Goal: Task Accomplishment & Management: Manage account settings

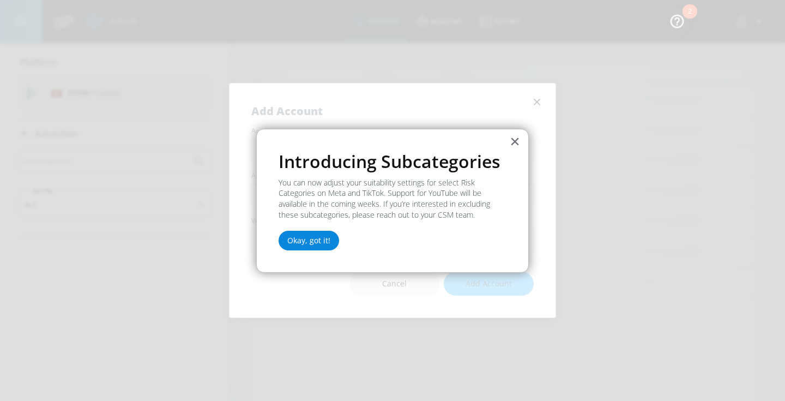
click at [310, 234] on button "Okay, got it!" at bounding box center [308, 240] width 60 height 20
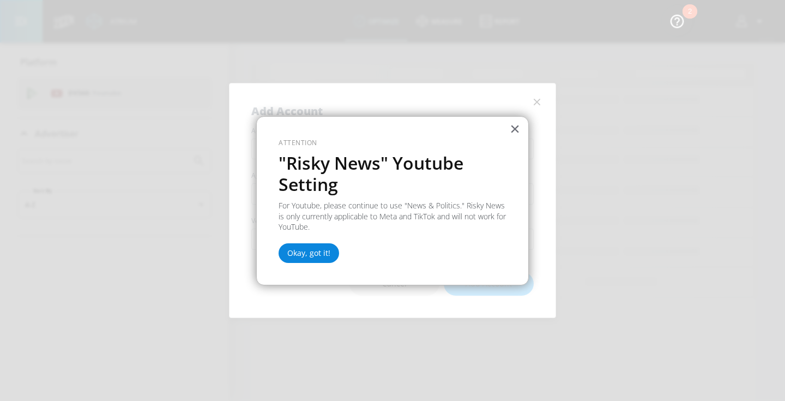
click at [317, 255] on button "Okay, got it!" at bounding box center [308, 253] width 60 height 20
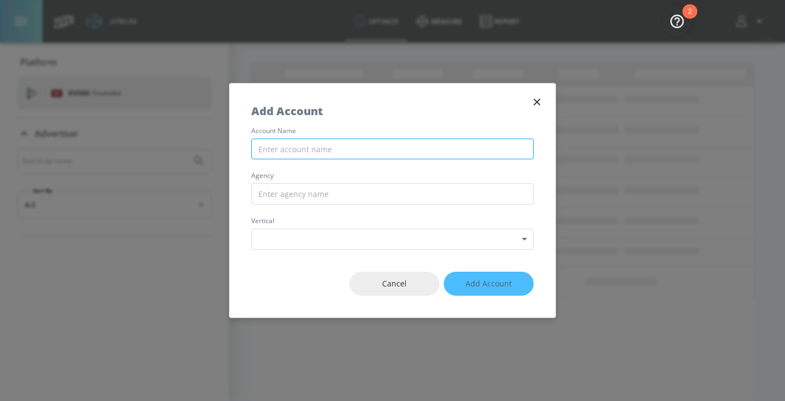
click at [459, 147] on input "text" at bounding box center [392, 148] width 282 height 21
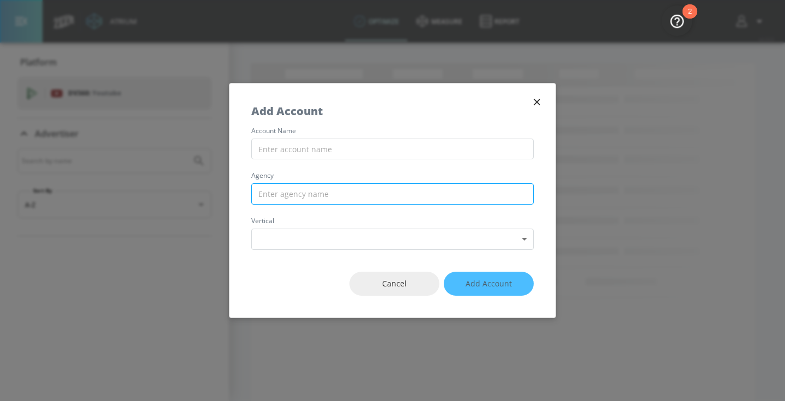
click at [420, 198] on input "text" at bounding box center [392, 193] width 282 height 21
click at [536, 96] on icon "button" at bounding box center [537, 102] width 12 height 12
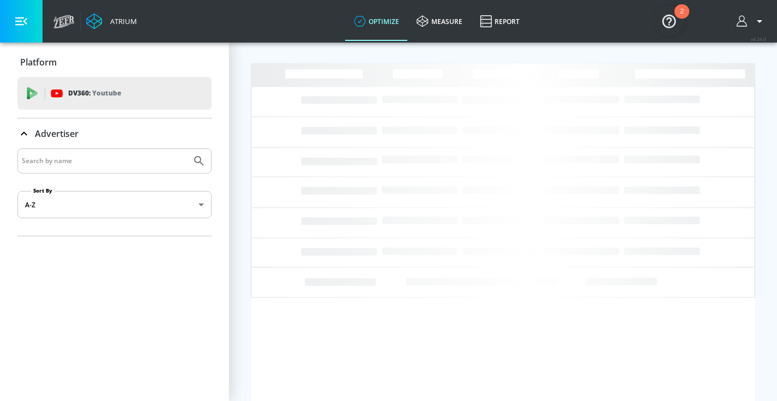
click at [760, 22] on icon "button" at bounding box center [759, 21] width 13 height 13
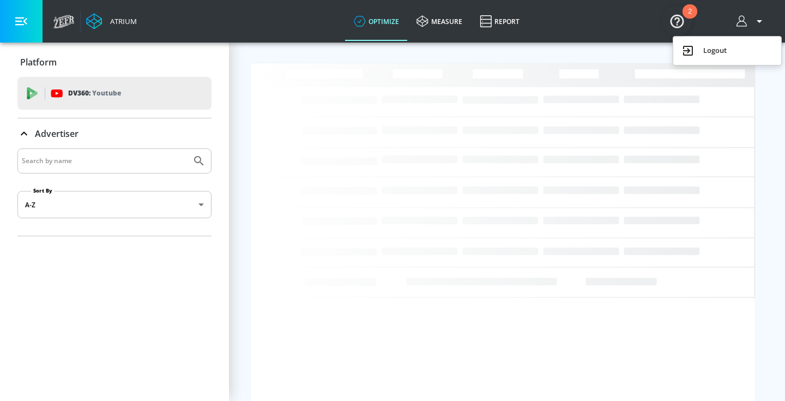
click at [760, 22] on div at bounding box center [392, 200] width 785 height 401
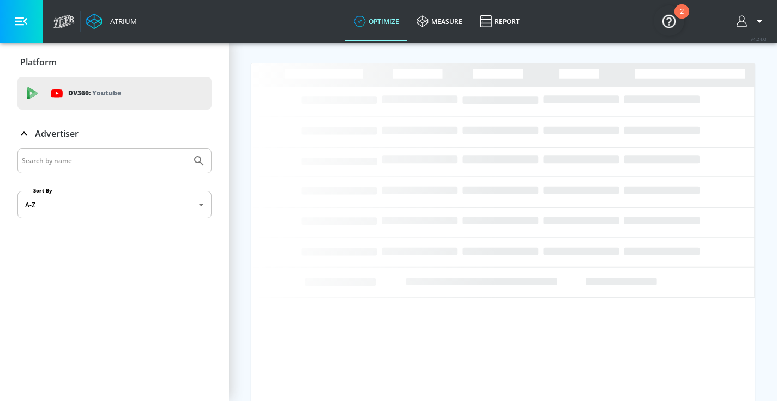
click at [748, 22] on icon "button" at bounding box center [742, 21] width 12 height 12
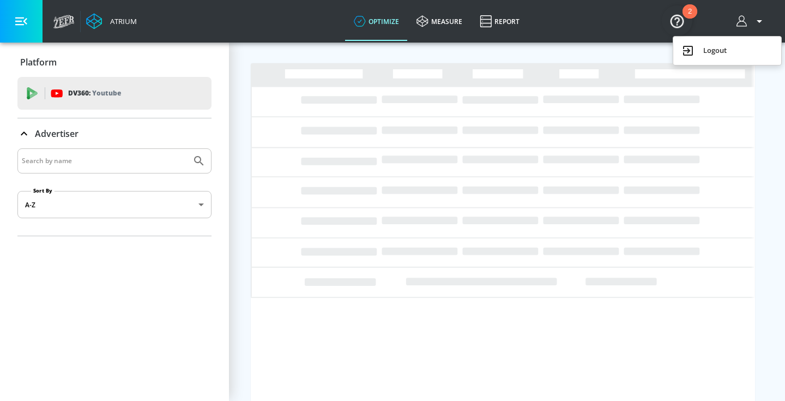
click at [562, 31] on div at bounding box center [392, 200] width 785 height 401
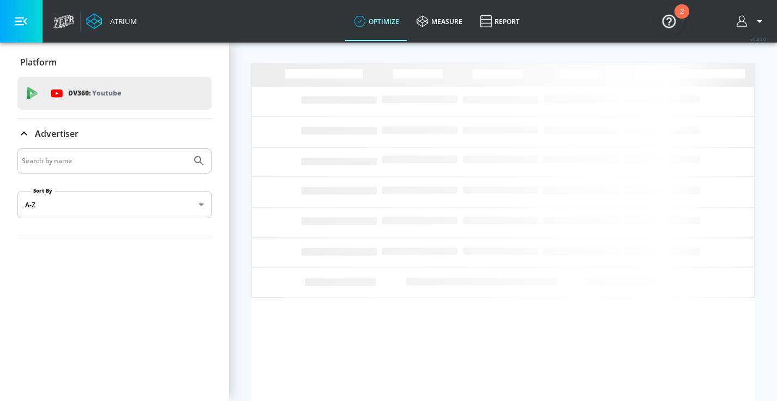
click at [86, 19] on icon at bounding box center [94, 22] width 16 height 16
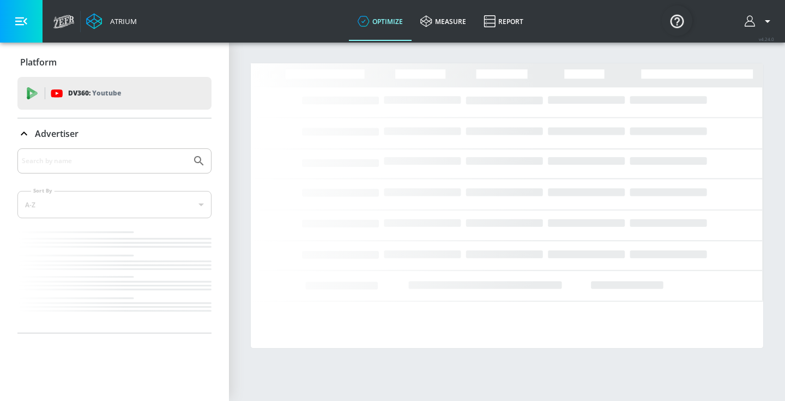
click at [10, 26] on button "button" at bounding box center [21, 21] width 43 height 43
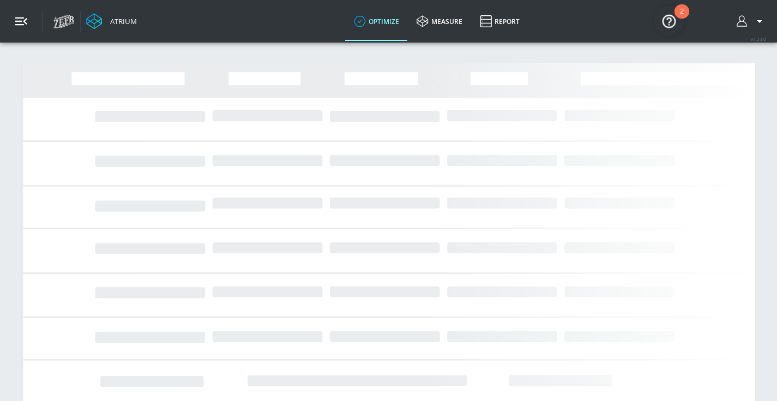
click at [21, 17] on icon "button" at bounding box center [21, 21] width 12 height 8
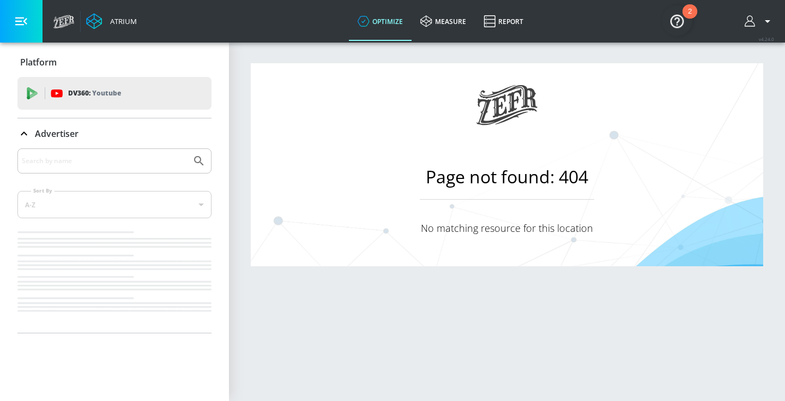
click at [683, 16] on img "Open Resource Center, 2 new notifications" at bounding box center [677, 20] width 31 height 31
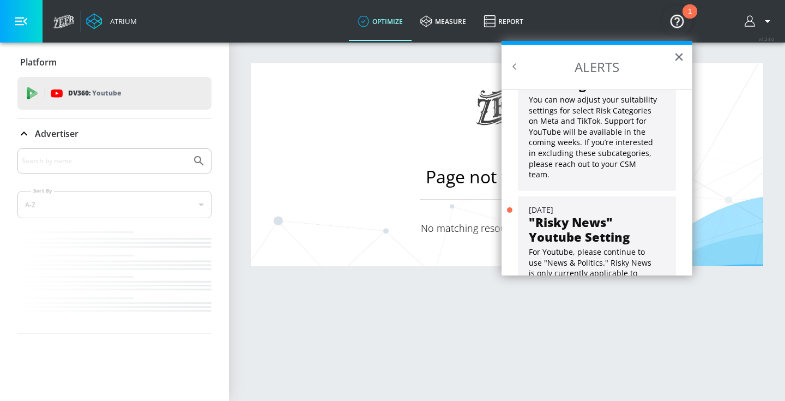
scroll to position [99, 0]
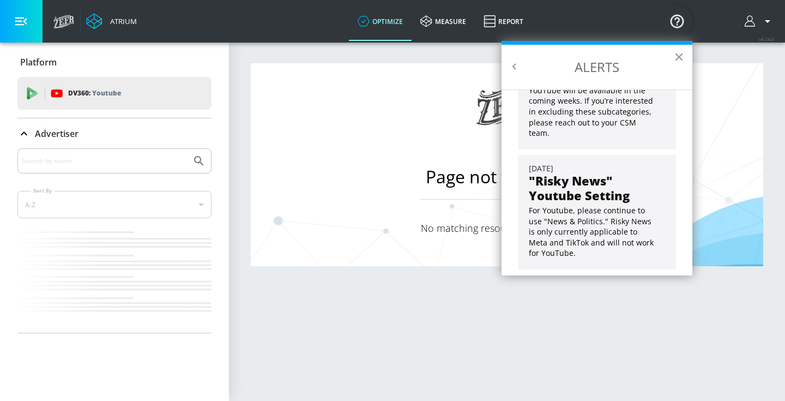
click at [675, 61] on button "×" at bounding box center [679, 56] width 10 height 17
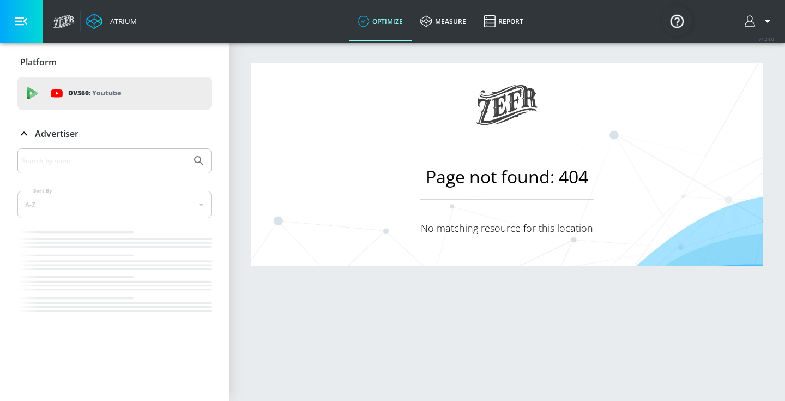
click at [742, 21] on div at bounding box center [759, 21] width 40 height 43
click at [751, 21] on icon "button" at bounding box center [749, 20] width 10 height 11
click at [751, 21] on div at bounding box center [392, 200] width 785 height 401
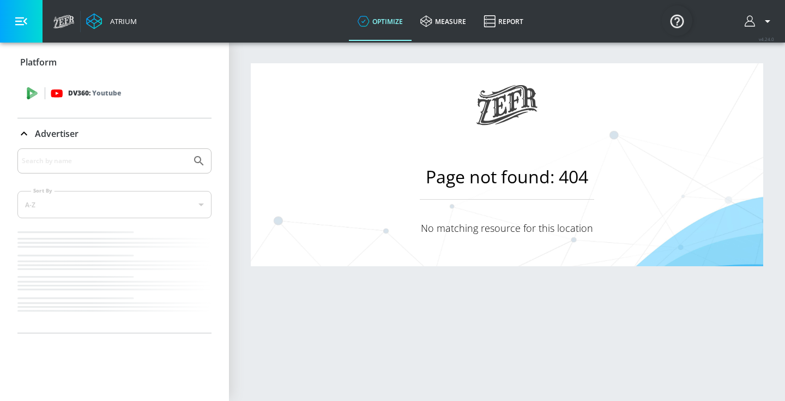
click at [84, 96] on p "DV360: Youtube" at bounding box center [94, 93] width 53 height 12
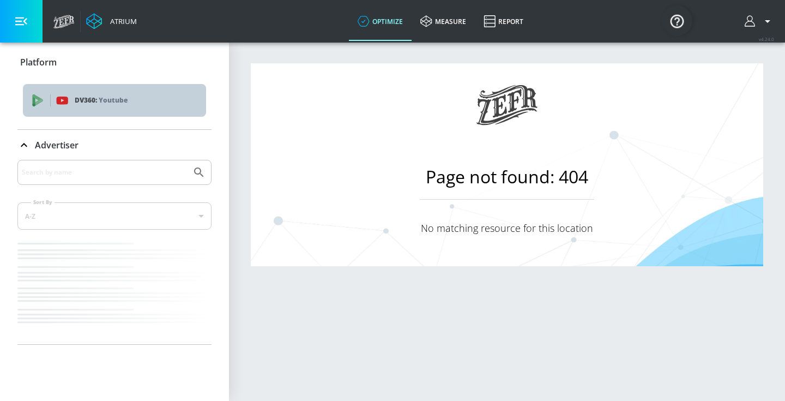
click at [84, 96] on p "DV360: Youtube" at bounding box center [136, 100] width 123 height 12
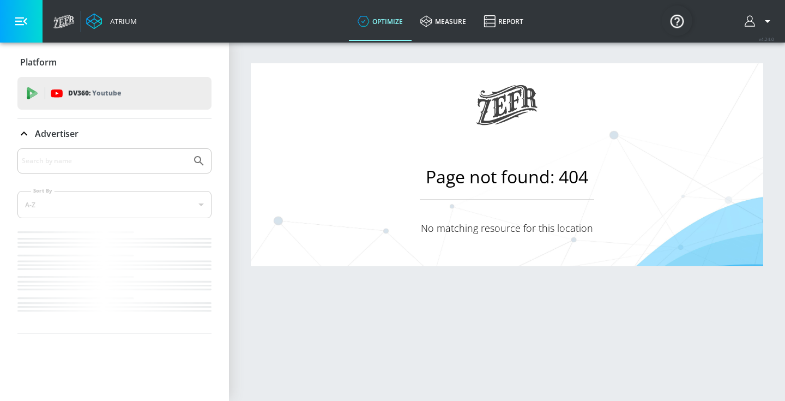
click at [47, 143] on div "Advertiser" at bounding box center [114, 133] width 194 height 31
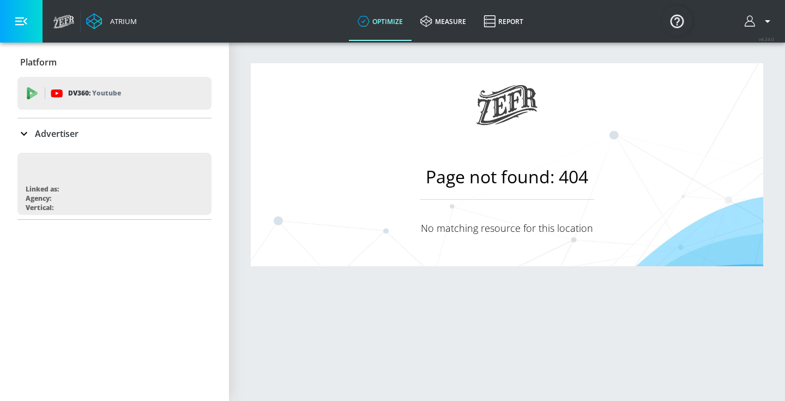
click at [47, 143] on div "Advertiser" at bounding box center [114, 133] width 194 height 31
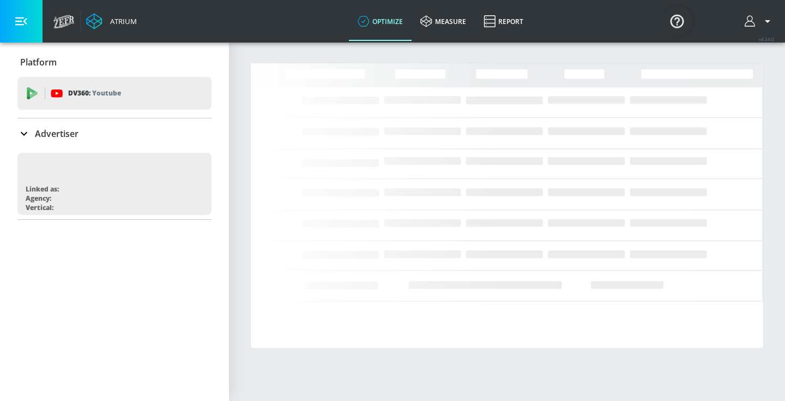
click at [752, 19] on icon "button" at bounding box center [750, 21] width 12 height 12
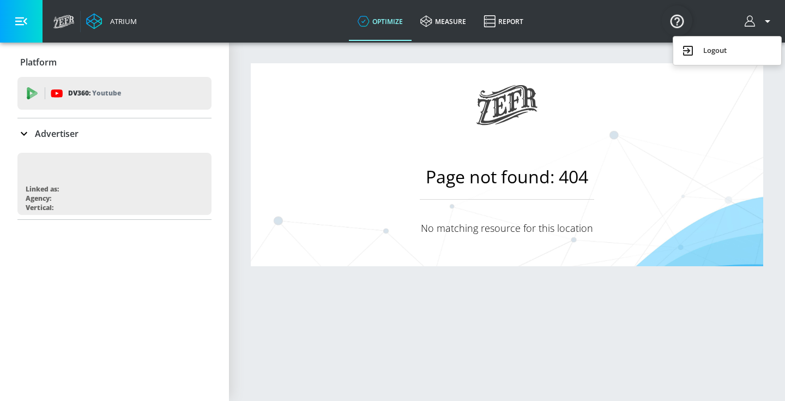
click at [738, 59] on li "Logout" at bounding box center [727, 51] width 108 height 20
click at [447, 39] on link "measure" at bounding box center [442, 21] width 63 height 39
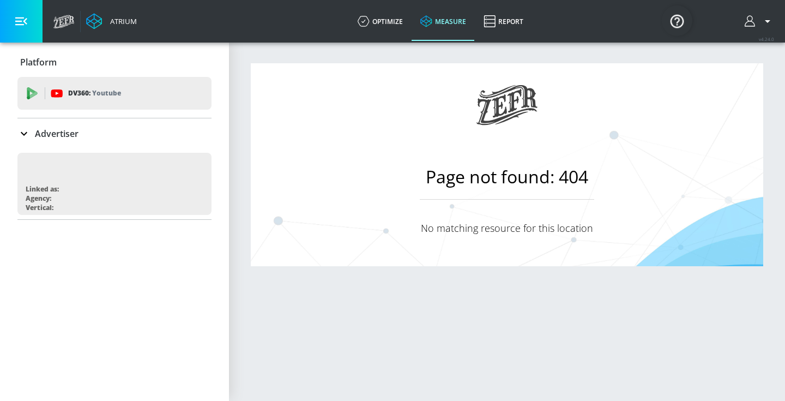
click at [774, 22] on div at bounding box center [759, 21] width 40 height 43
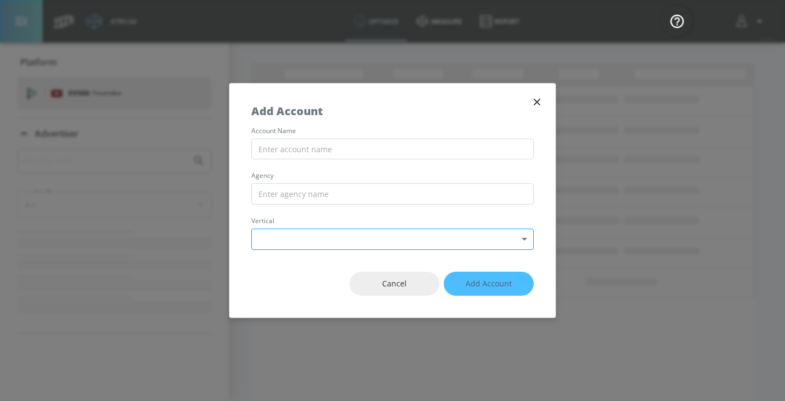
click at [497, 242] on body "Atrium optimize measure Report optimize measure Report v 4.24.0 Platform DV360:…" at bounding box center [392, 200] width 785 height 401
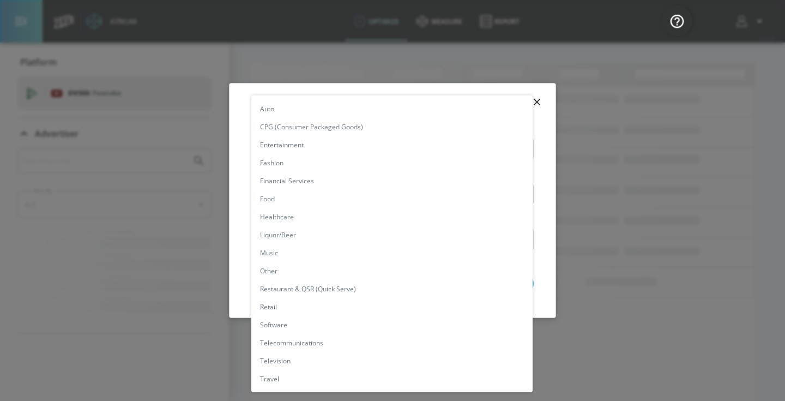
click at [542, 136] on div at bounding box center [392, 200] width 785 height 401
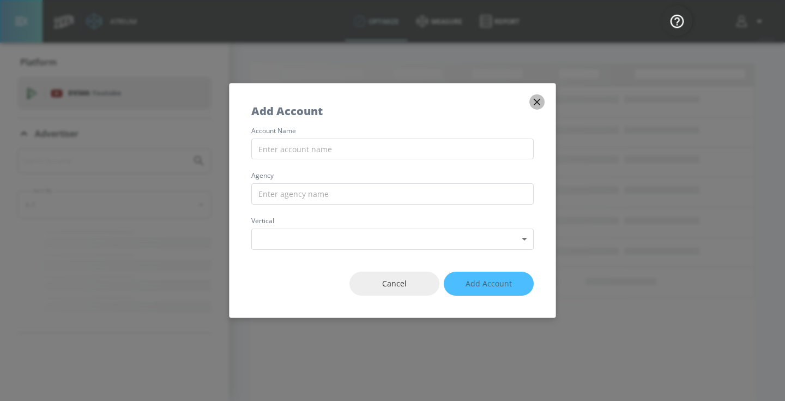
click at [542, 106] on icon "button" at bounding box center [537, 102] width 12 height 12
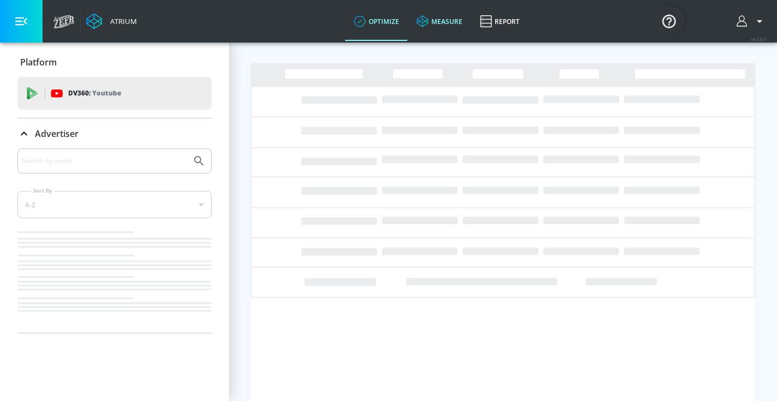
click at [441, 23] on link "measure" at bounding box center [439, 21] width 63 height 39
